Goal: Navigation & Orientation: Find specific page/section

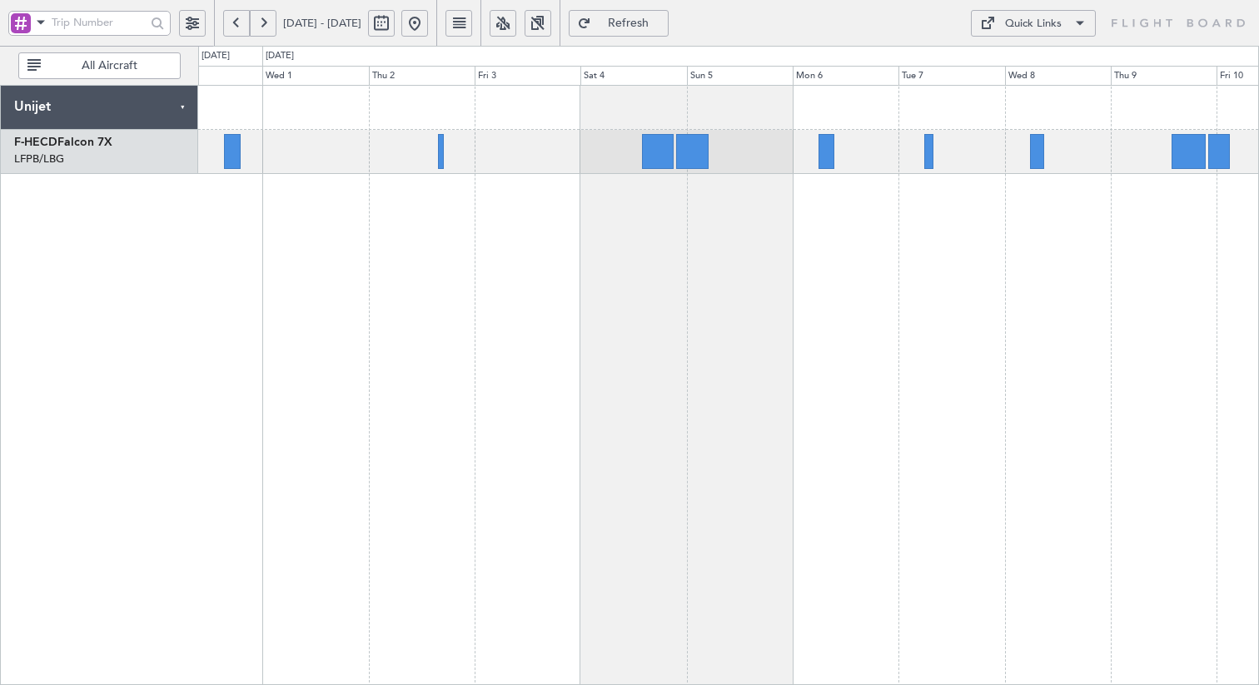
click at [1081, 281] on div at bounding box center [728, 385] width 1061 height 600
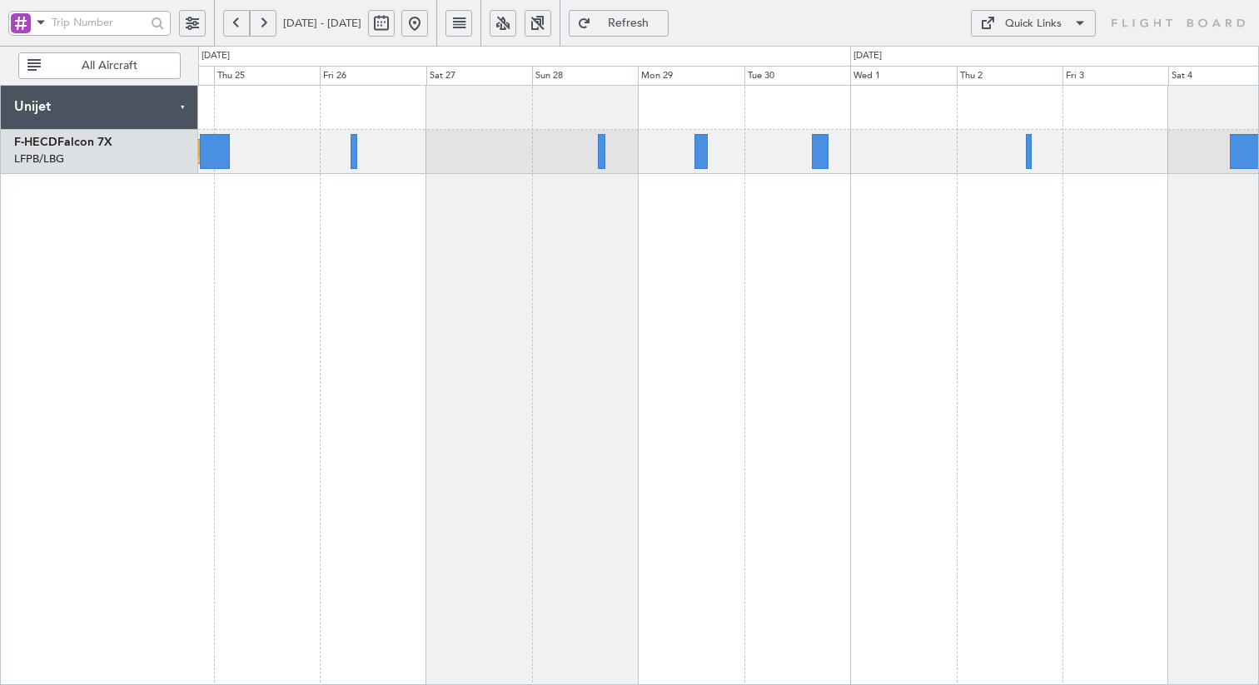
click at [771, 315] on div "Planned Maint [GEOGRAPHIC_DATA] ([GEOGRAPHIC_DATA])" at bounding box center [728, 385] width 1061 height 600
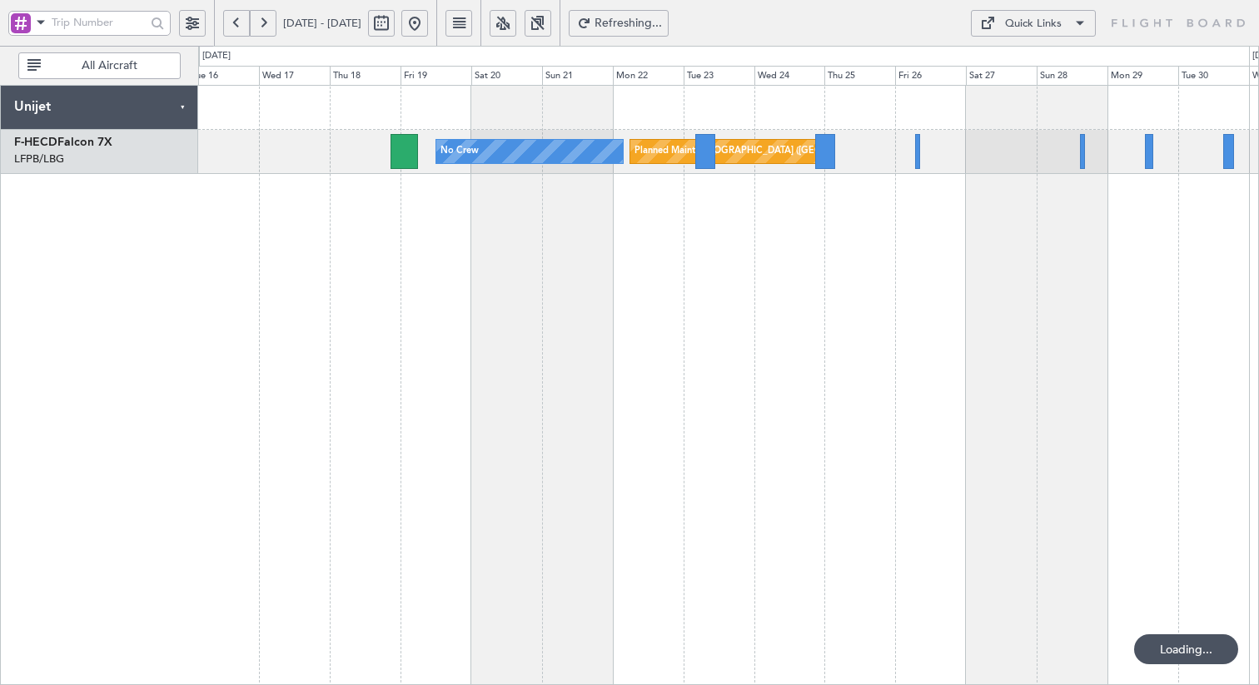
click at [1258, 264] on div "Planned Maint [GEOGRAPHIC_DATA] ([GEOGRAPHIC_DATA]) No Crew Unijet F-HECD Falco…" at bounding box center [629, 366] width 1259 height 640
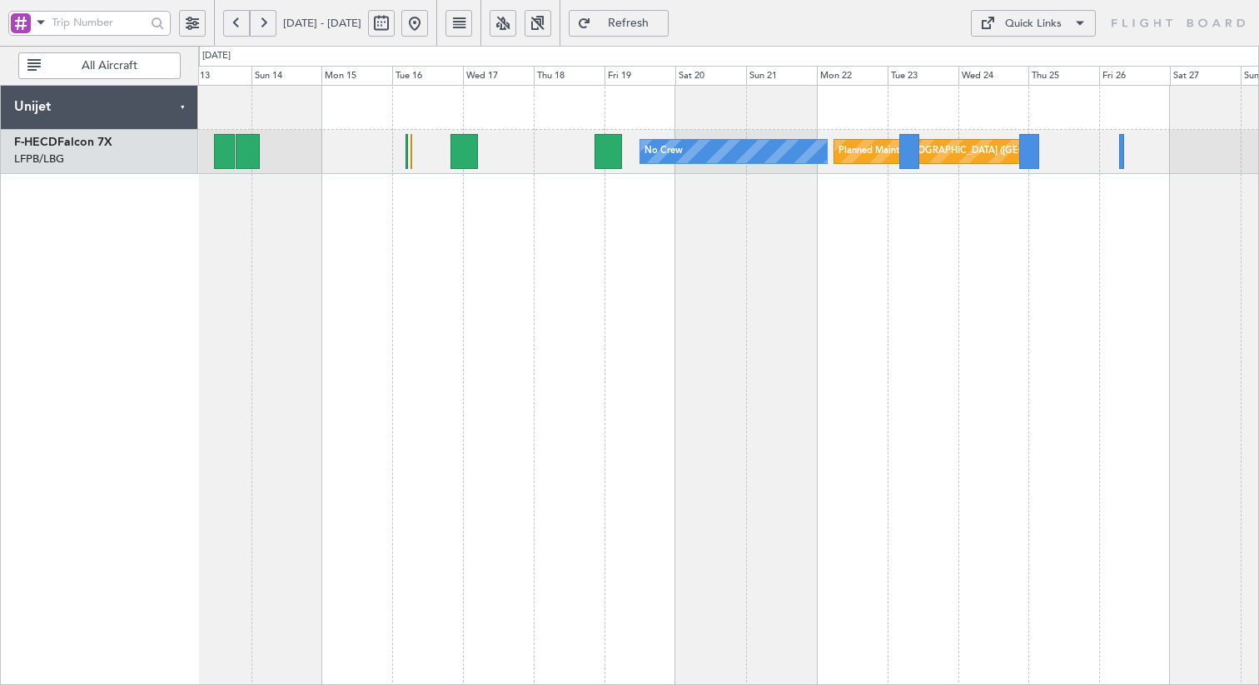
click at [892, 318] on div "Planned Maint [GEOGRAPHIC_DATA] ([GEOGRAPHIC_DATA]) No Crew" at bounding box center [728, 385] width 1061 height 600
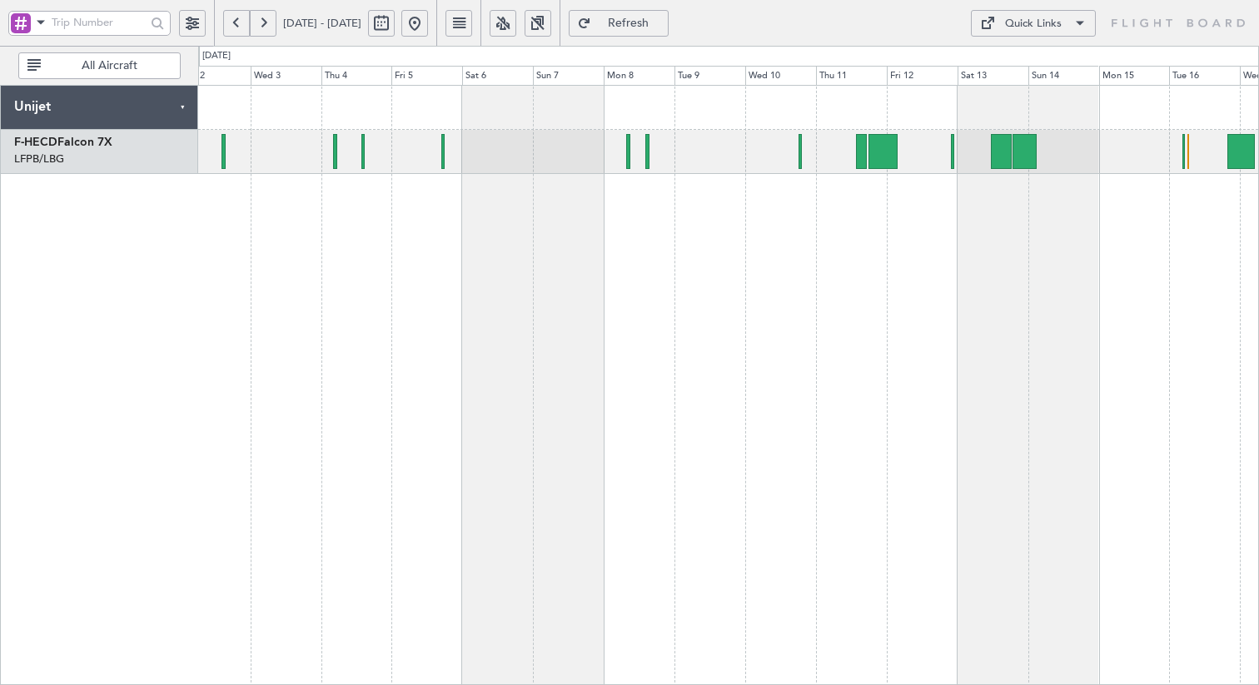
click at [1258, 335] on div "No Crew Planned Maint [GEOGRAPHIC_DATA] ([GEOGRAPHIC_DATA]) No Crew Unijet F-HE…" at bounding box center [629, 366] width 1259 height 640
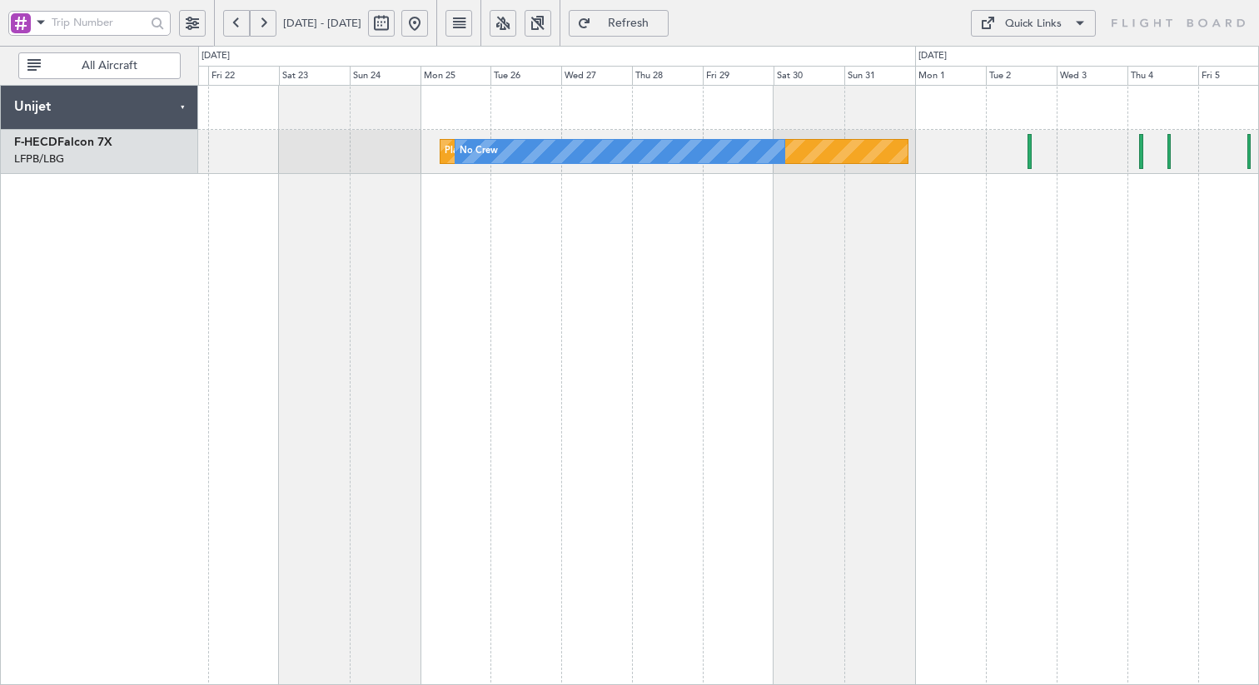
click at [1150, 315] on div "Planned Maint [GEOGRAPHIC_DATA] ([GEOGRAPHIC_DATA]) No Crew" at bounding box center [728, 385] width 1061 height 600
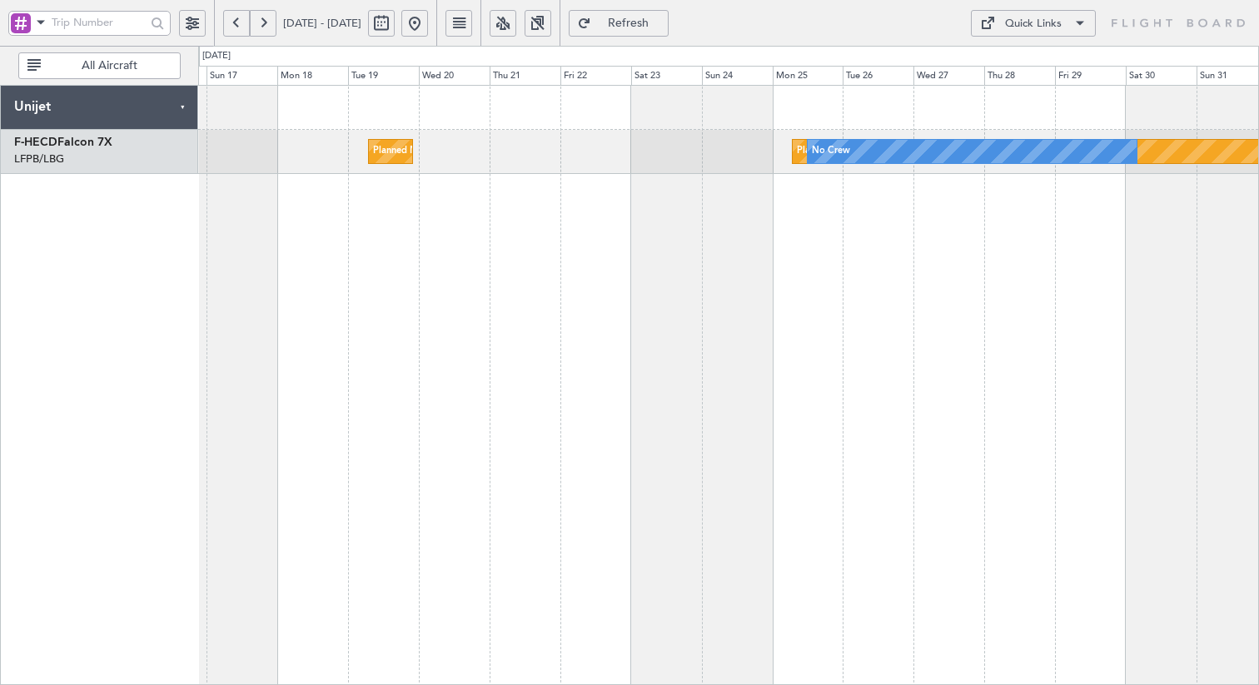
click at [814, 290] on div "Planned Maint [GEOGRAPHIC_DATA] ([GEOGRAPHIC_DATA]) No Crew Planned Maint [GEOG…" at bounding box center [728, 385] width 1061 height 600
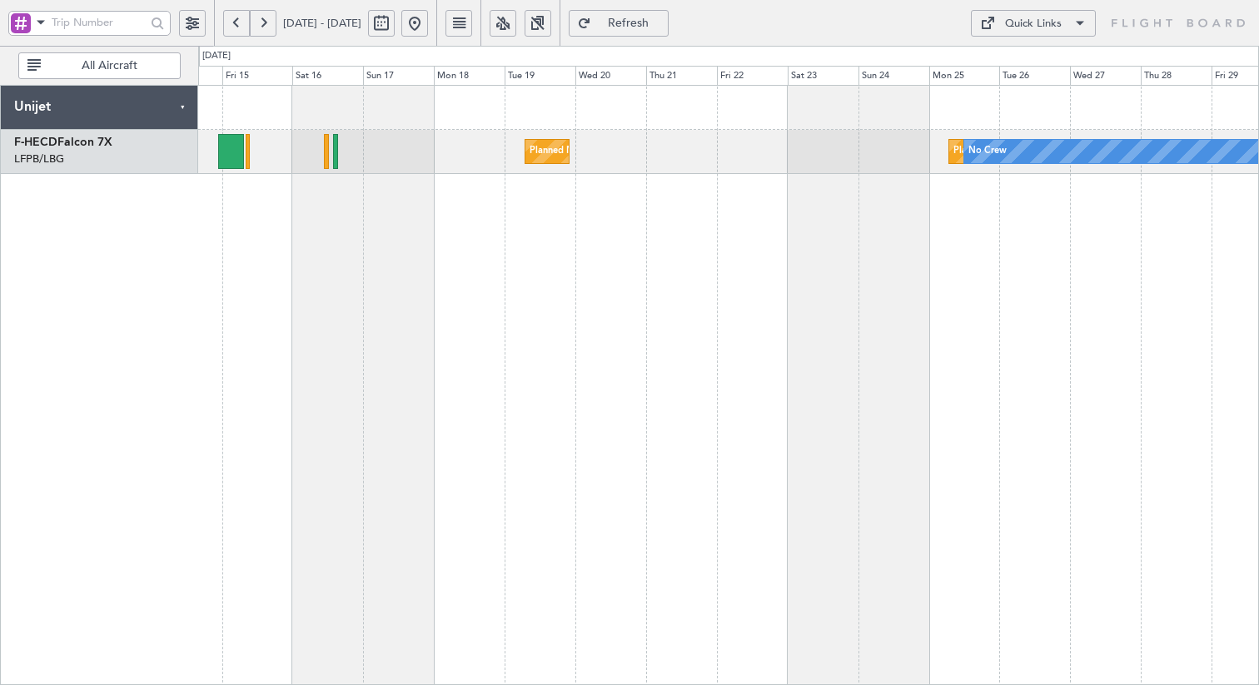
click at [720, 330] on div "Planned Maint [GEOGRAPHIC_DATA] ([GEOGRAPHIC_DATA]) No Crew Planned Maint [GEOG…" at bounding box center [728, 385] width 1061 height 600
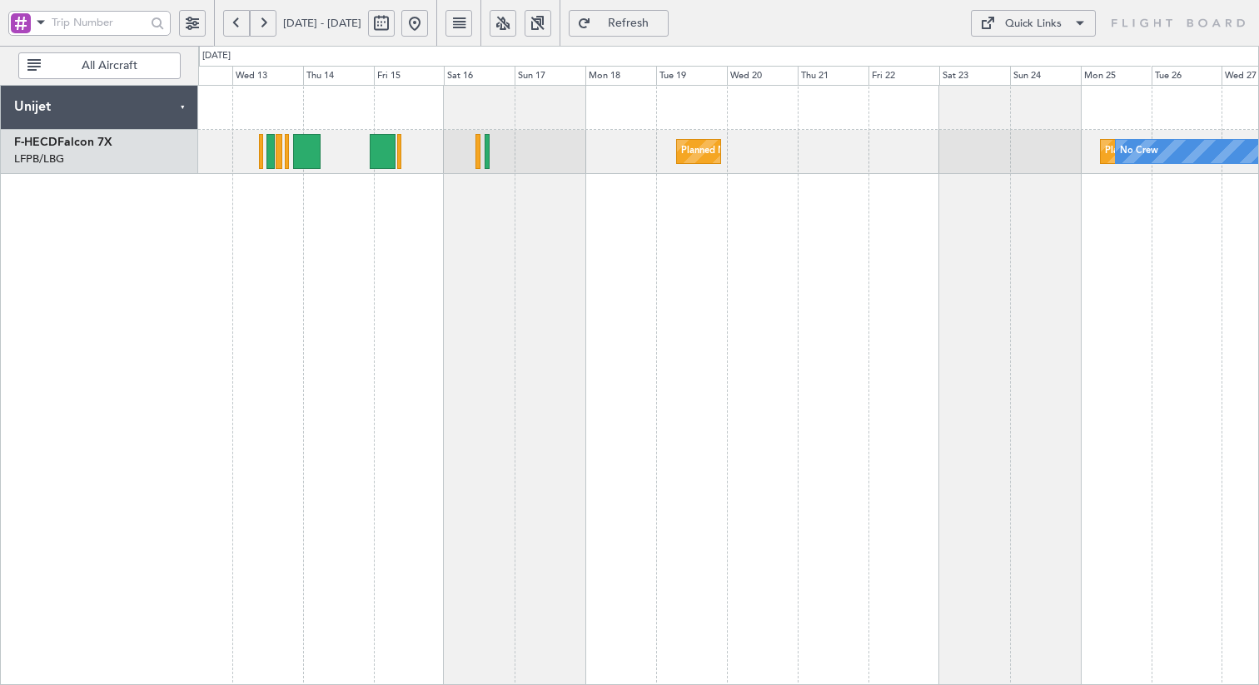
click at [1015, 27] on div "Quick Links" at bounding box center [1033, 24] width 57 height 17
click at [1018, 92] on button "Crew Board" at bounding box center [1033, 103] width 125 height 40
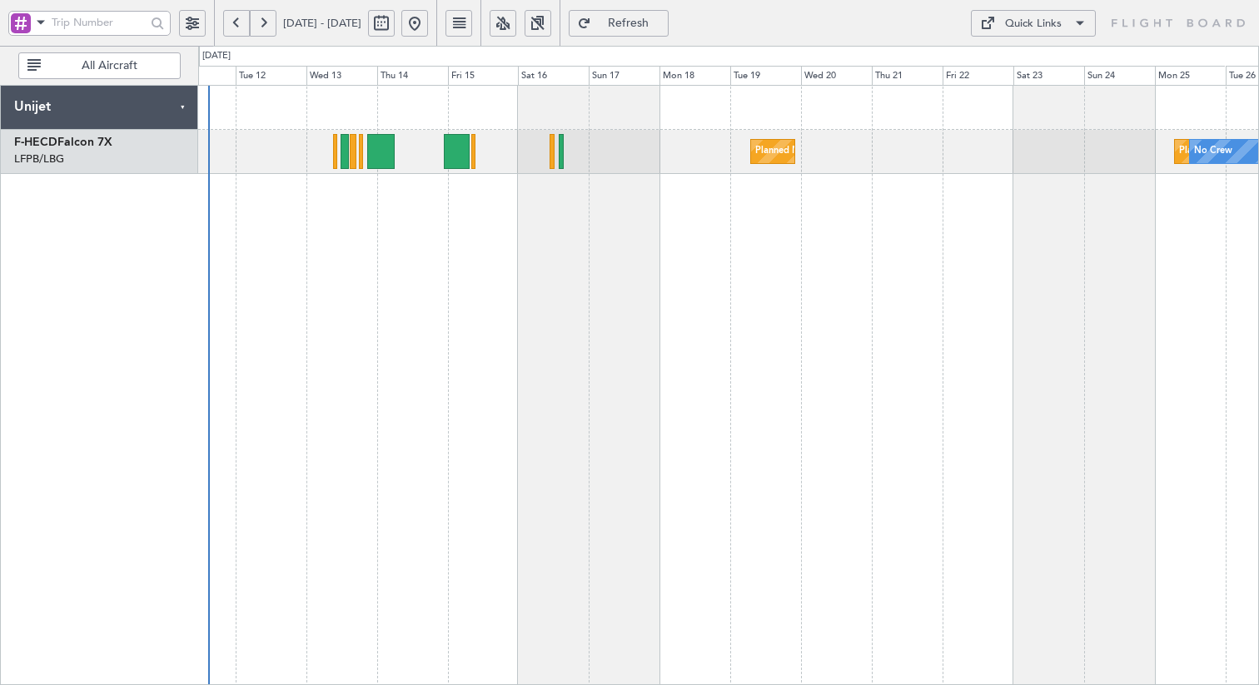
click at [537, 293] on div "Planned Maint [GEOGRAPHIC_DATA] ([GEOGRAPHIC_DATA]) No Crew Planned Maint [GEOG…" at bounding box center [728, 385] width 1061 height 600
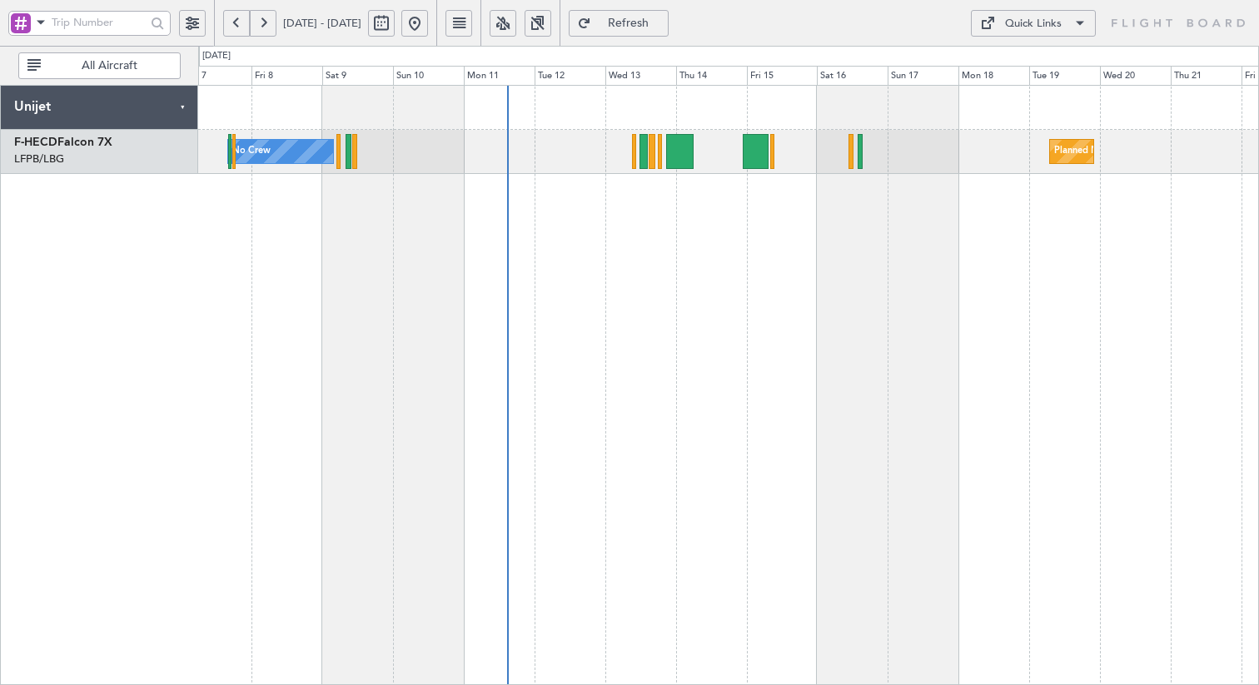
click at [767, 301] on div "Planned Maint [GEOGRAPHIC_DATA] ([GEOGRAPHIC_DATA]) No Crew Planned Maint [GEOG…" at bounding box center [728, 385] width 1061 height 600
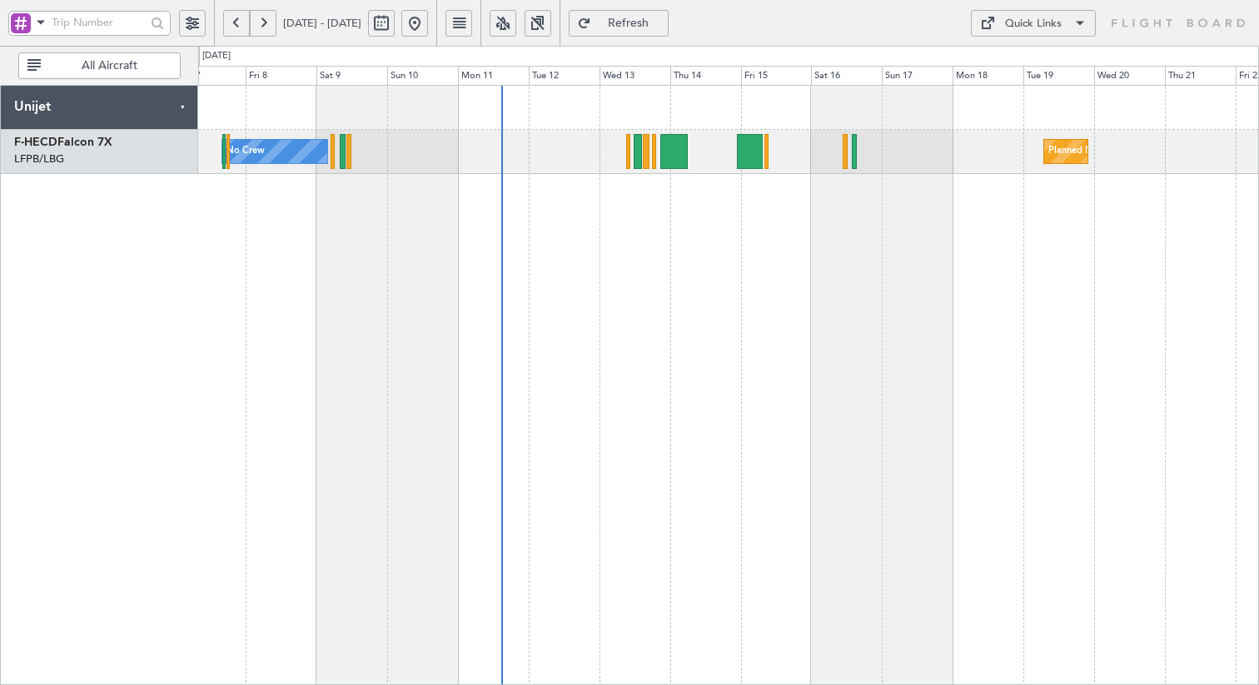
click at [647, 245] on div "Planned Maint [GEOGRAPHIC_DATA] ([GEOGRAPHIC_DATA]) No Crew Planned Maint [GEOG…" at bounding box center [728, 385] width 1061 height 600
